Goal: Feedback & Contribution: Submit feedback/report problem

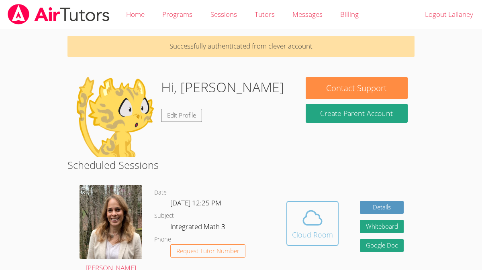
click at [318, 212] on icon at bounding box center [312, 218] width 22 height 22
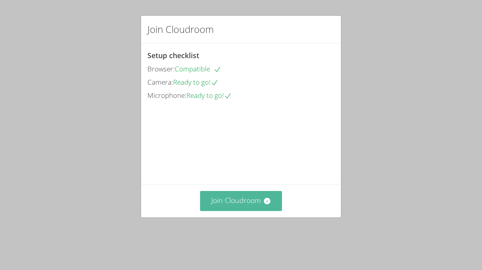
click at [267, 204] on icon at bounding box center [266, 201] width 6 height 6
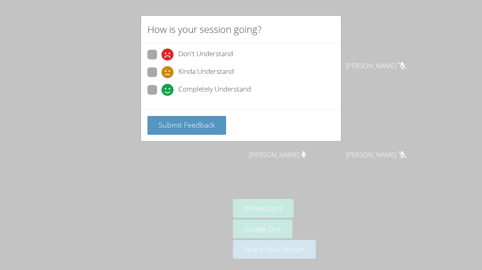
click at [249, 90] on span "Completely Understand" at bounding box center [214, 90] width 73 height 12
click at [168, 90] on input "Completely Understand" at bounding box center [164, 88] width 7 height 7
radio input "true"
click at [213, 123] on span "Submit Feedback" at bounding box center [187, 125] width 56 height 10
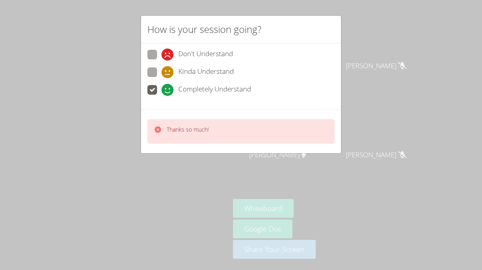
click at [161, 127] on icon at bounding box center [158, 130] width 8 height 8
click at [429, 82] on div "How is your session going? Don't Understand Kinda Understand Completely Underst…" at bounding box center [241, 135] width 482 height 270
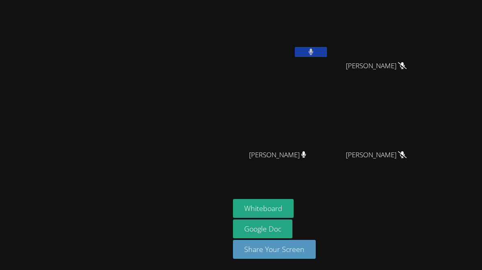
click at [327, 54] on button at bounding box center [311, 52] width 32 height 10
click at [315, 52] on icon at bounding box center [310, 52] width 8 height 7
click at [327, 47] on button at bounding box center [311, 52] width 32 height 10
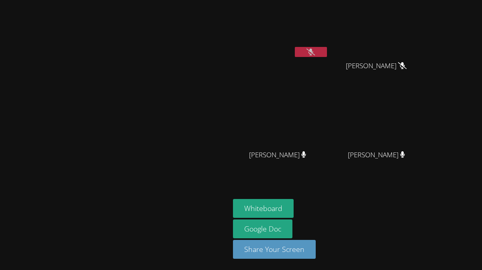
click at [327, 48] on button at bounding box center [311, 52] width 32 height 10
